Goal: Check status: Check status

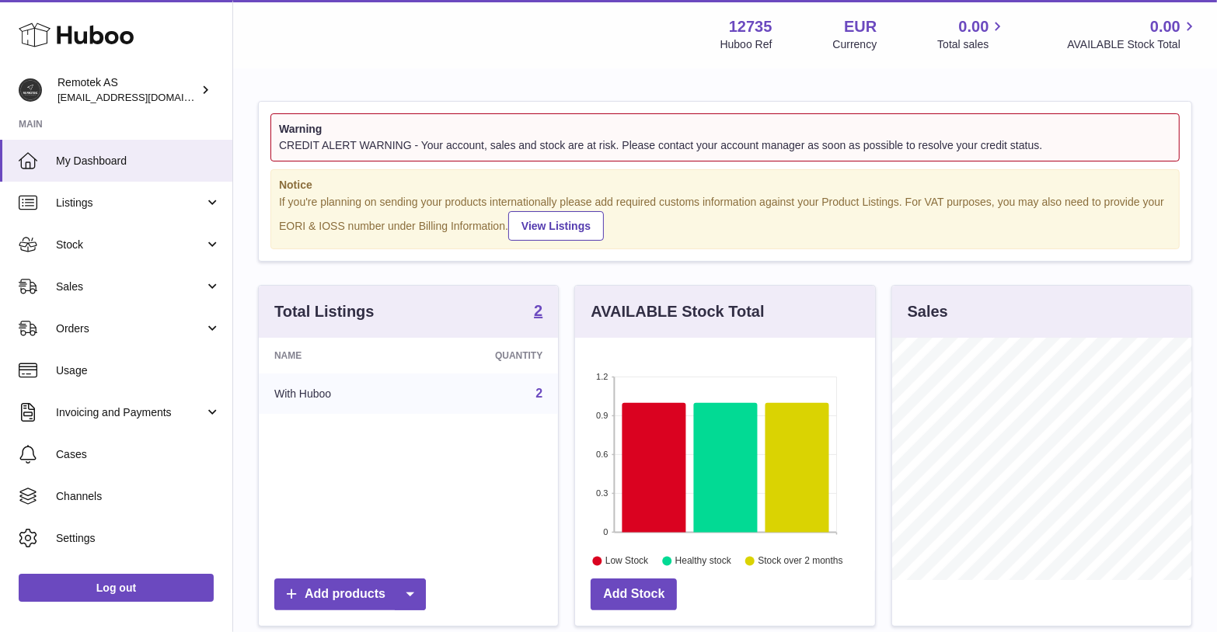
scroll to position [23, 0]
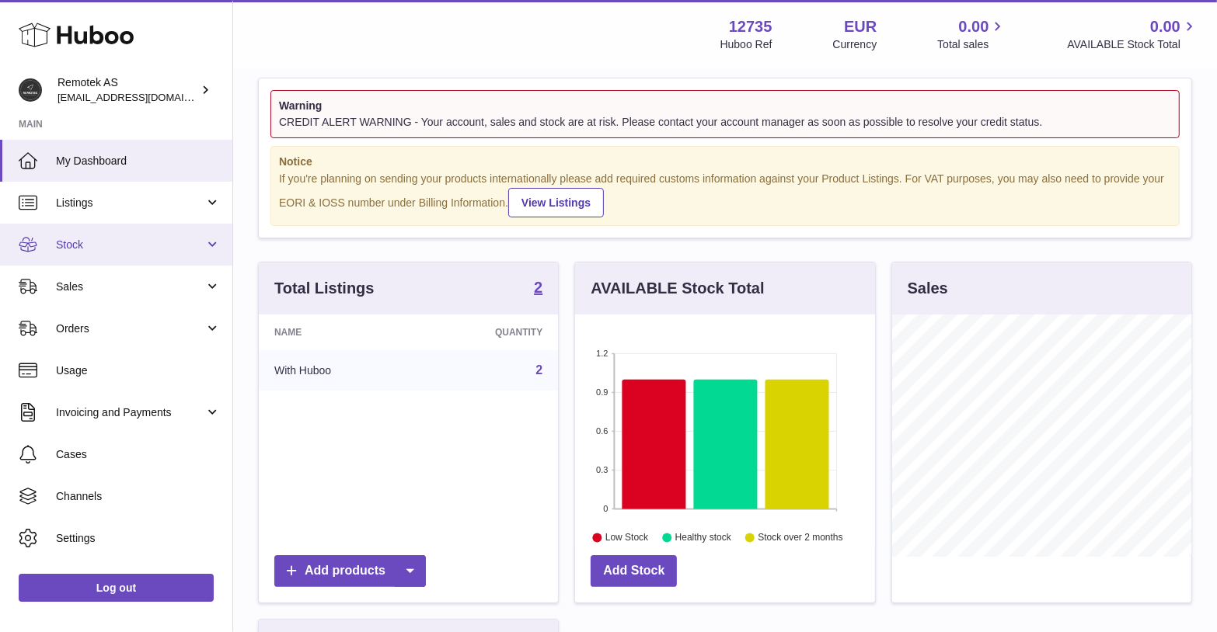
click at [134, 245] on span "Stock" at bounding box center [130, 245] width 148 height 15
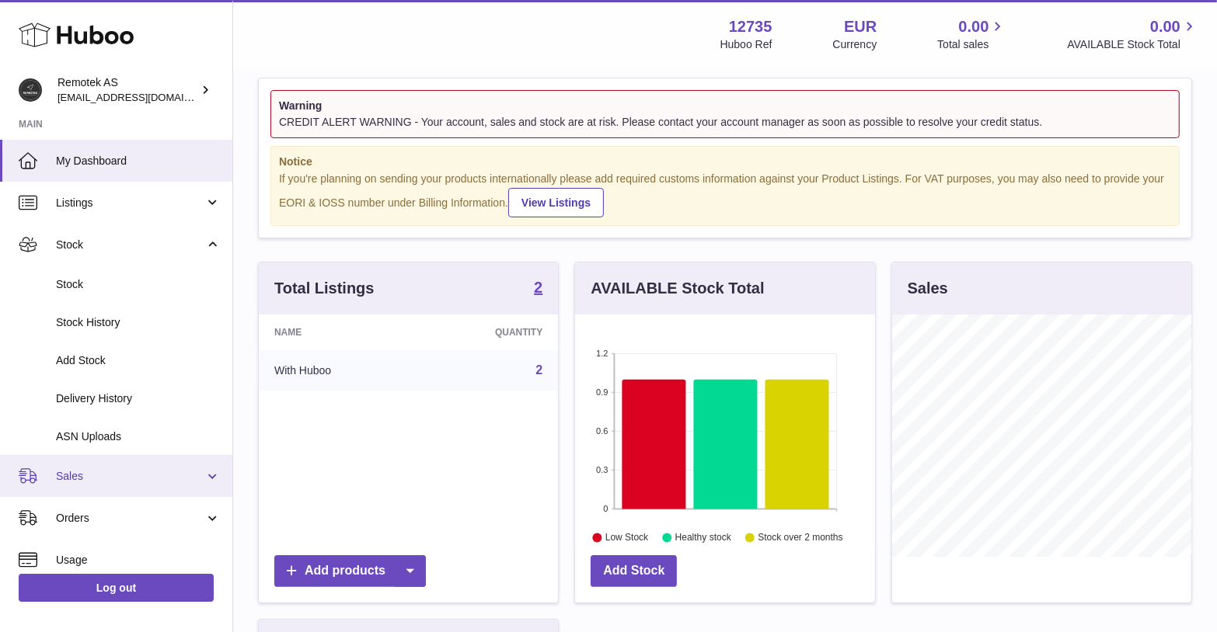
click at [119, 479] on span "Sales" at bounding box center [130, 476] width 148 height 15
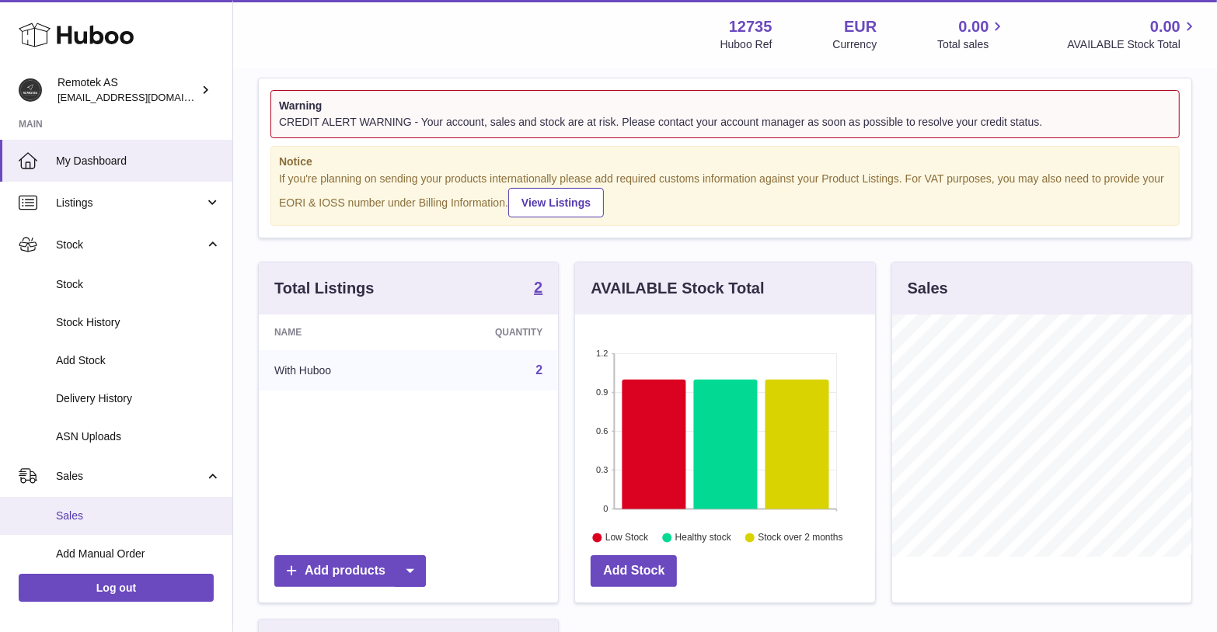
click at [65, 517] on span "Sales" at bounding box center [138, 516] width 165 height 15
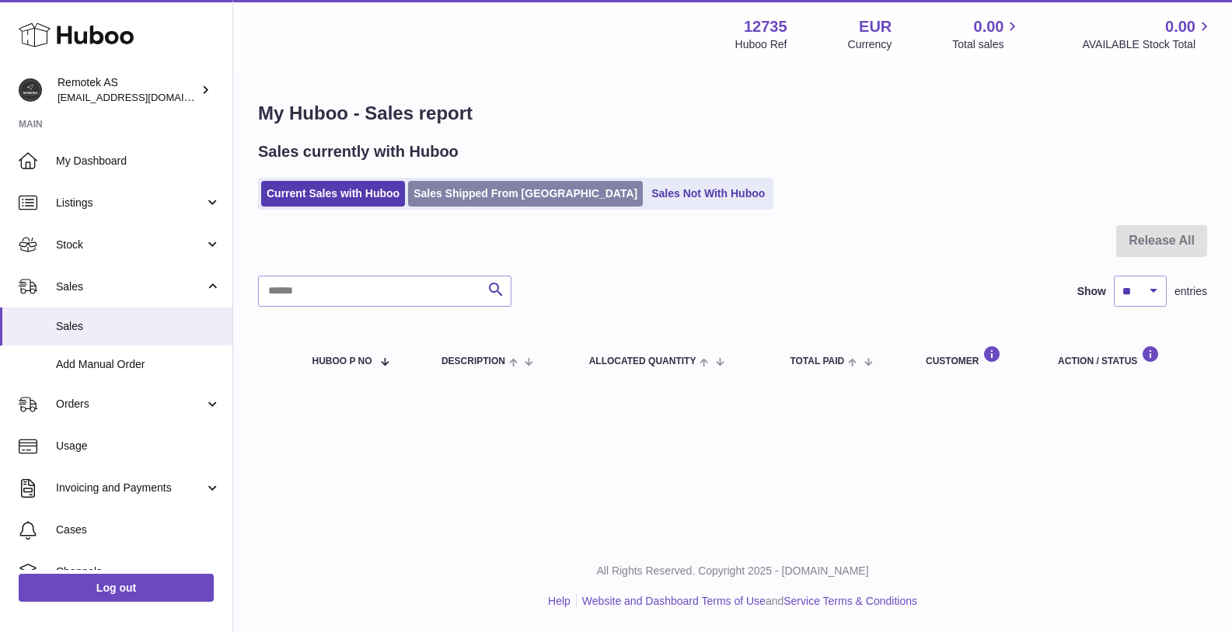
click at [467, 197] on link "Sales Shipped From Huboo" at bounding box center [525, 194] width 235 height 26
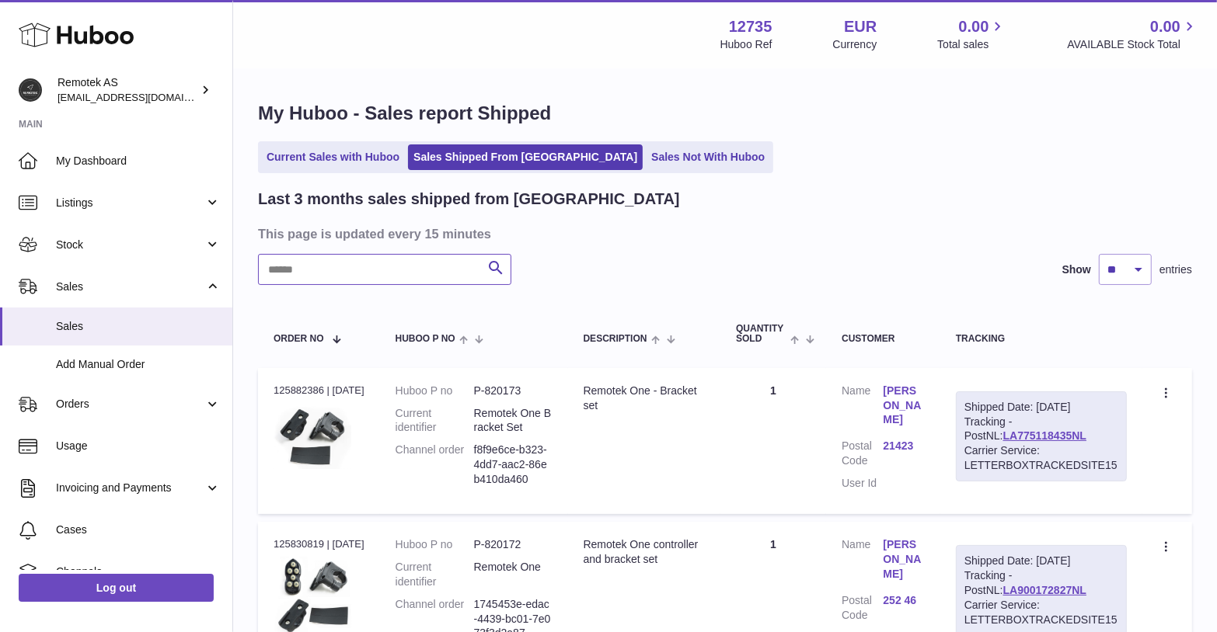
click at [409, 274] on input "text" at bounding box center [384, 269] width 253 height 31
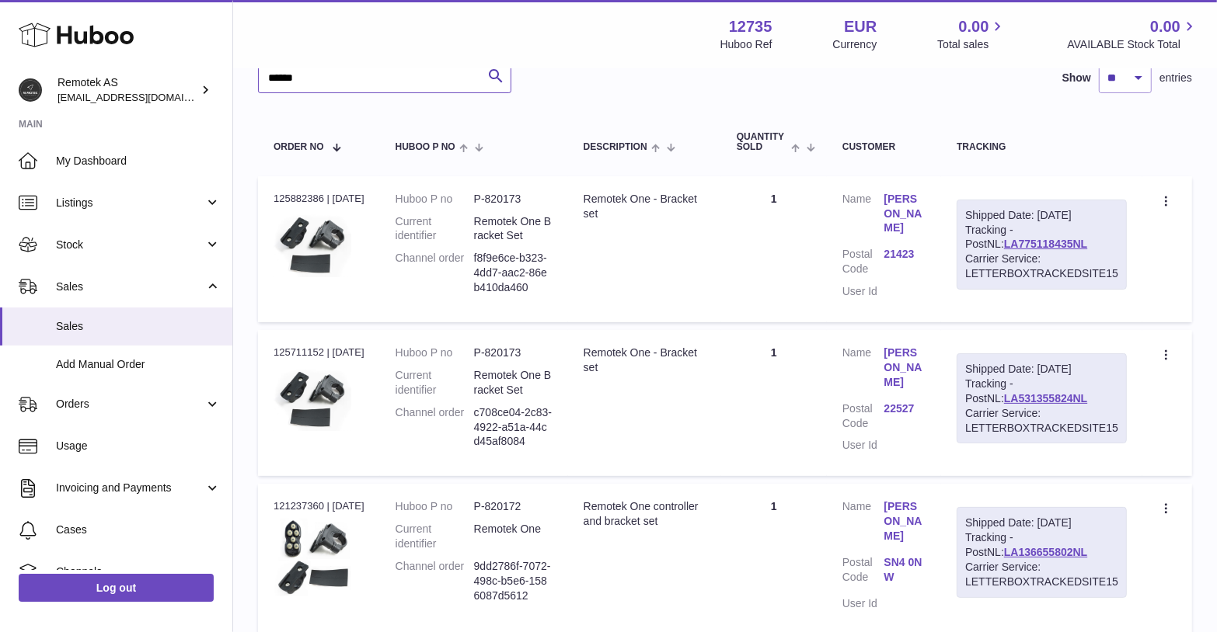
scroll to position [195, 0]
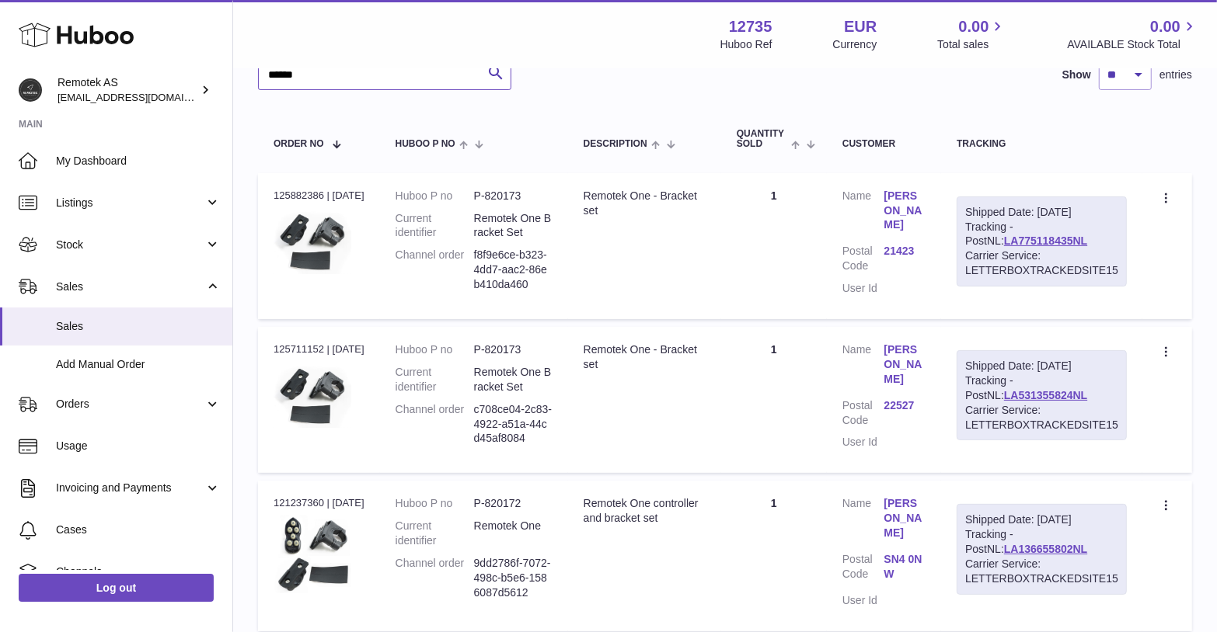
type input "******"
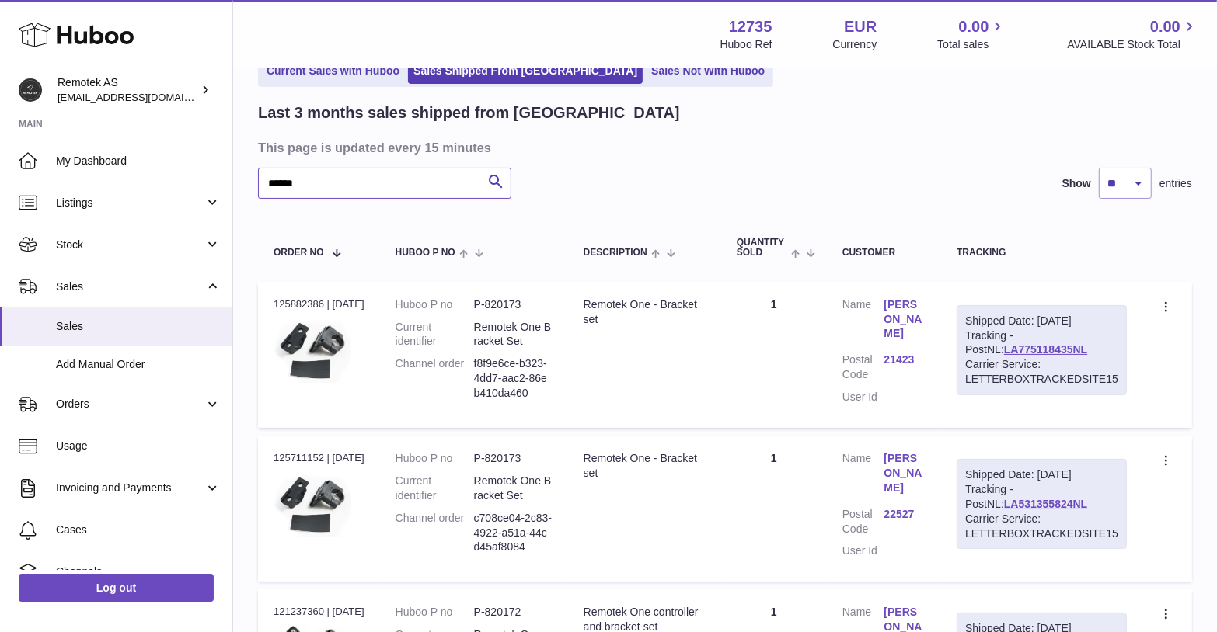
scroll to position [87, 0]
